Goal: Find contact information: Find contact information

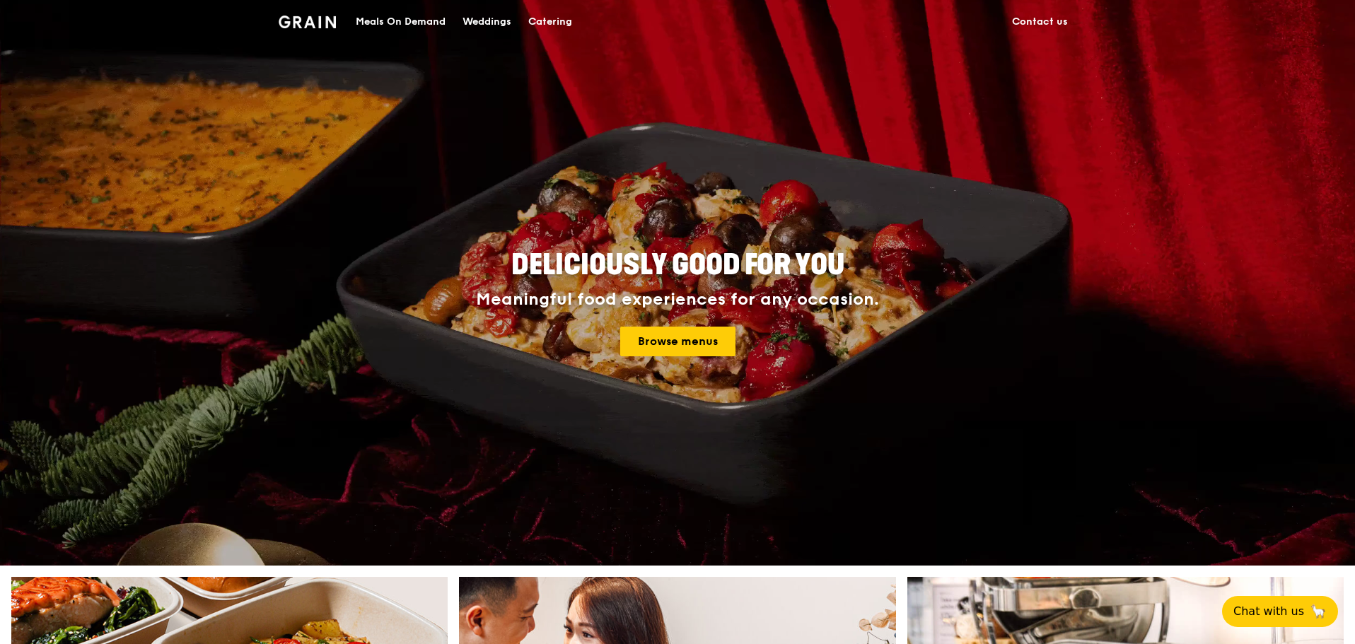
click at [1041, 19] on link "Contact us" at bounding box center [1039, 22] width 73 height 42
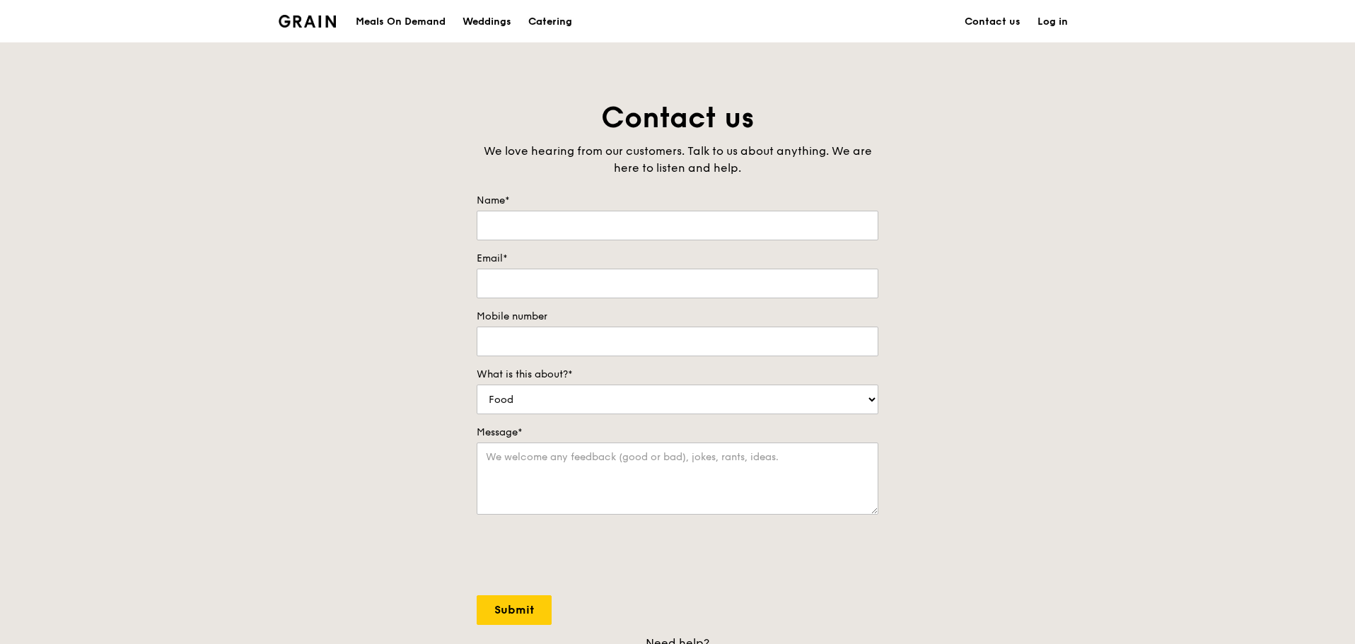
click at [550, 21] on div "Catering" at bounding box center [550, 22] width 44 height 42
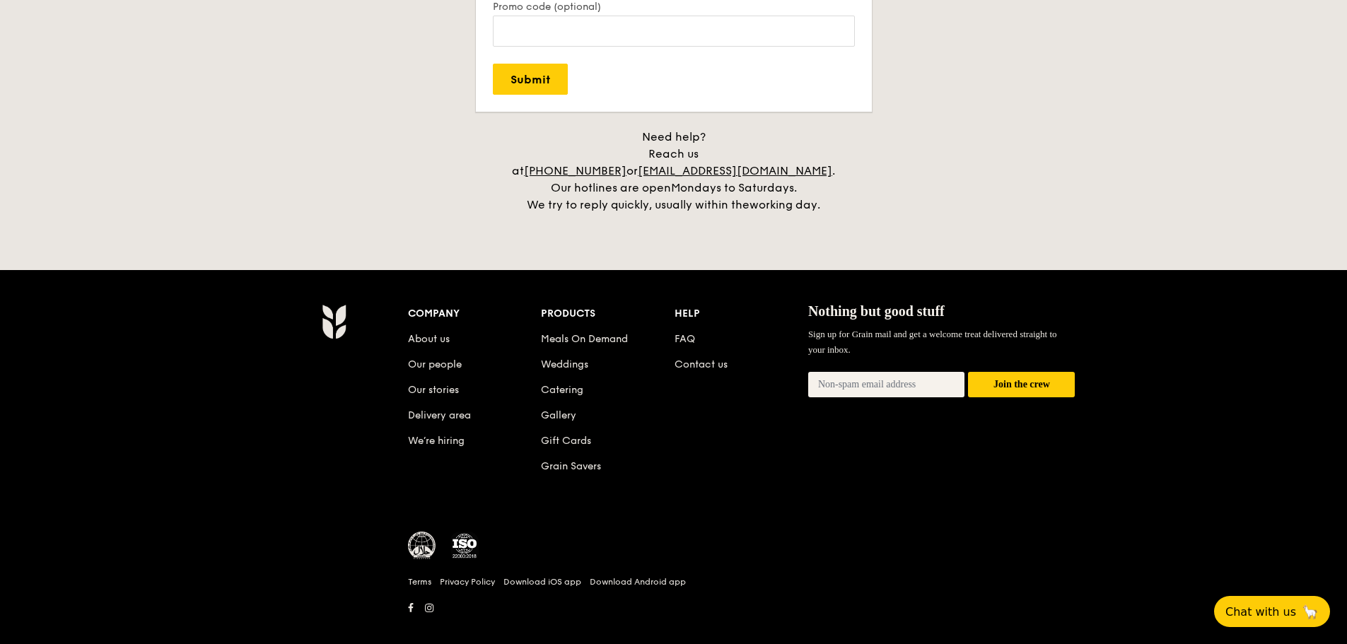
scroll to position [3190, 0]
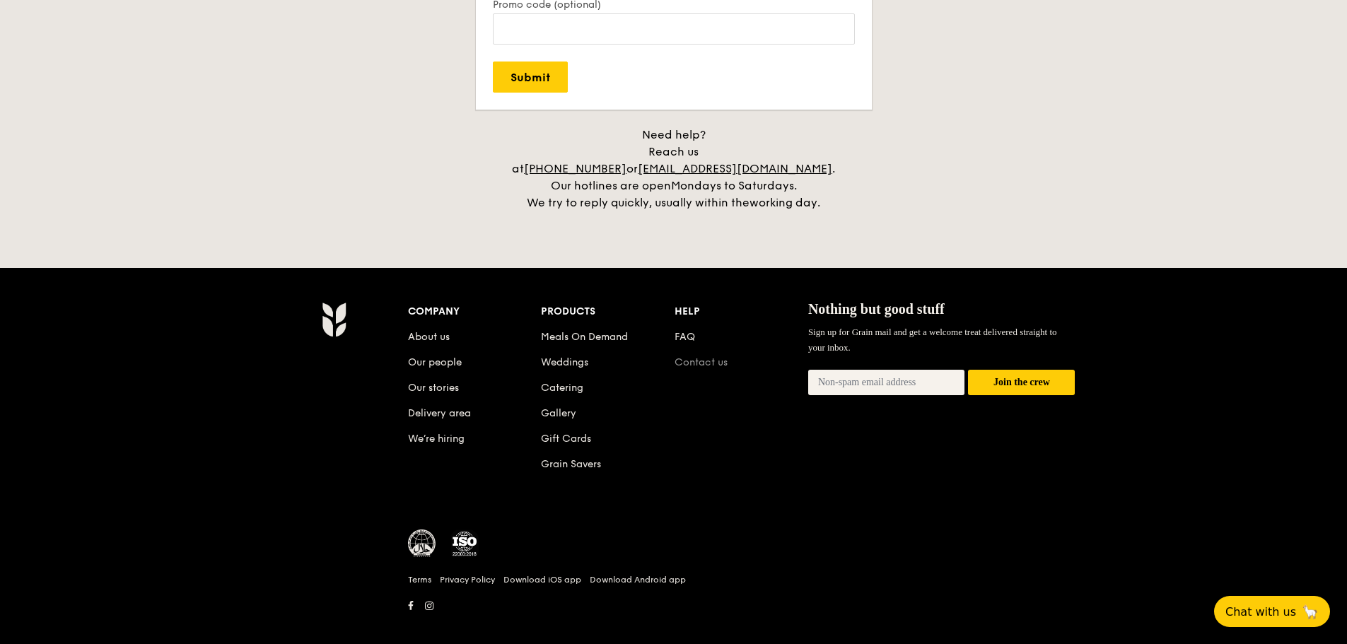
click at [690, 356] on link "Contact us" at bounding box center [700, 362] width 53 height 12
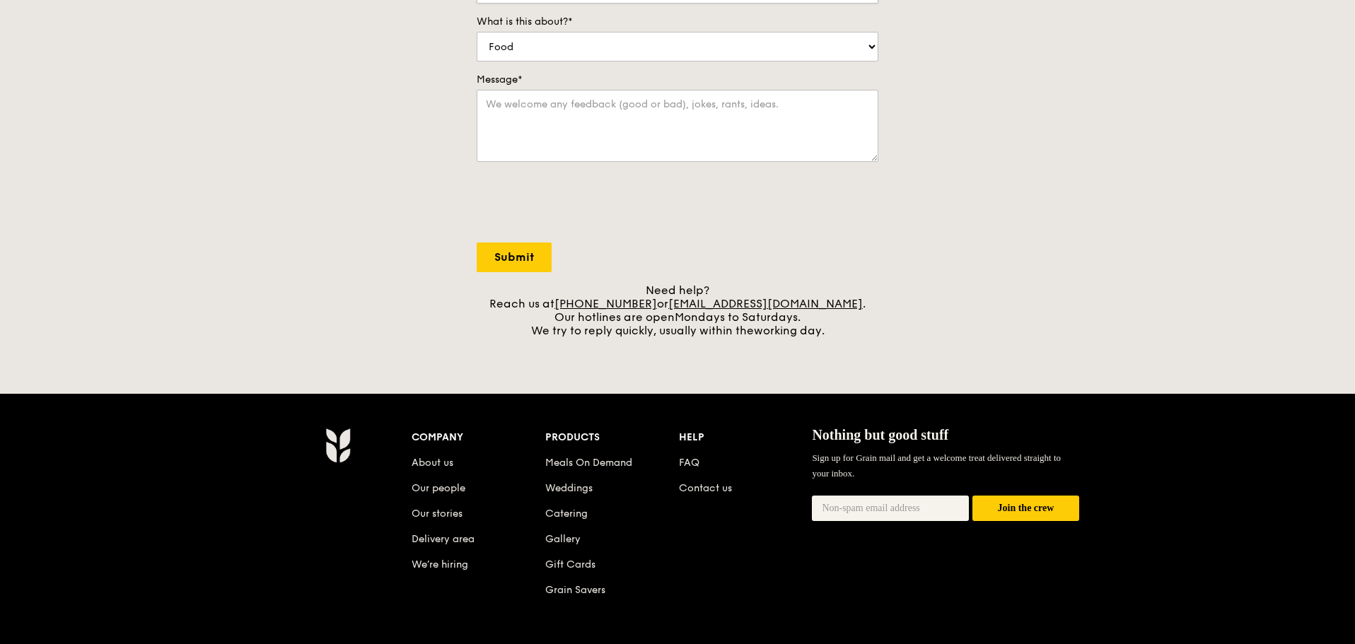
scroll to position [353, 0]
